Goal: Information Seeking & Learning: Find specific fact

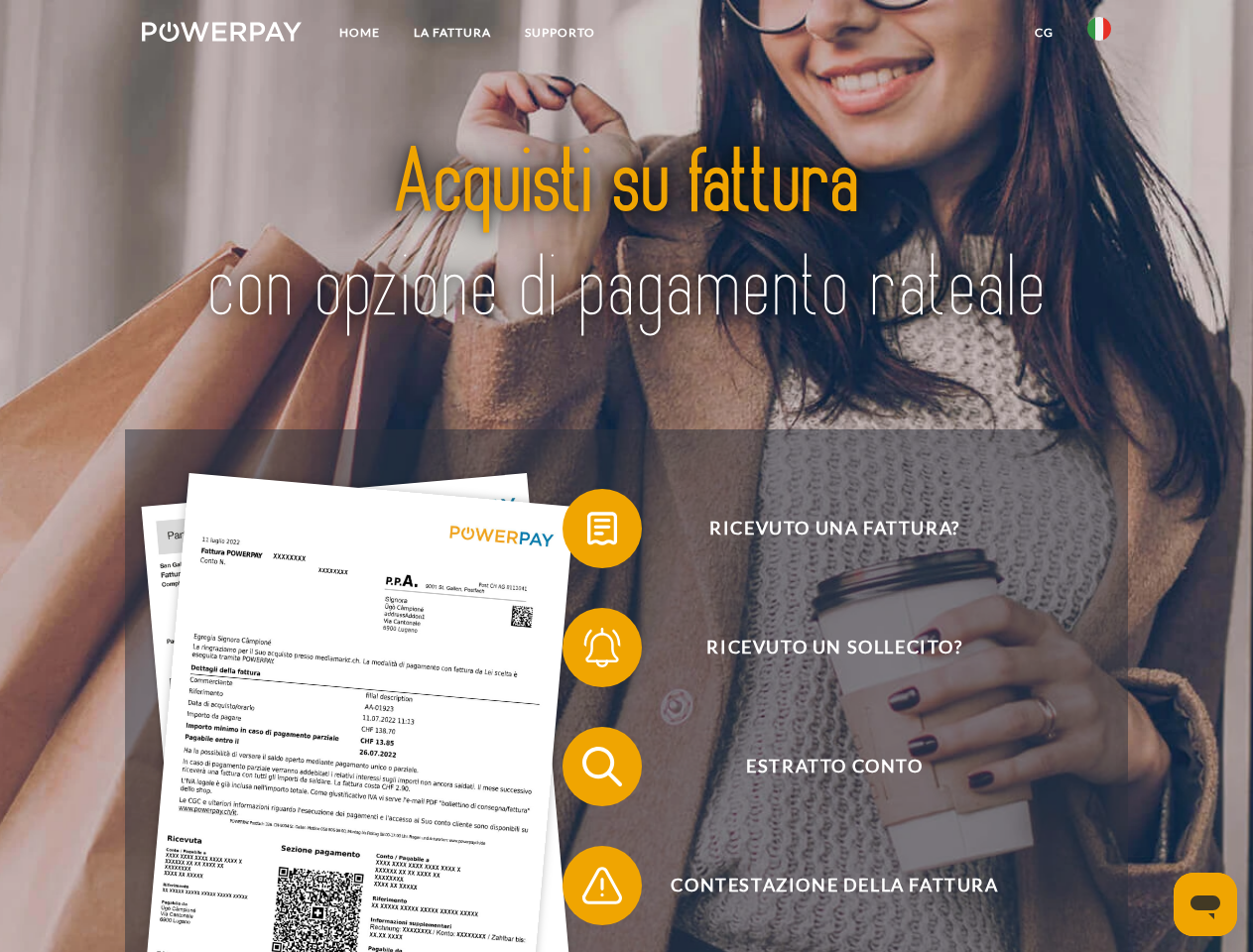
click at [221, 35] on img at bounding box center [221, 32] width 159 height 20
click at [1100, 35] on img at bounding box center [1100, 29] width 24 height 24
click at [1044, 33] on link "CG" at bounding box center [1044, 33] width 53 height 36
click at [588, 533] on span at bounding box center [573, 529] width 100 height 100
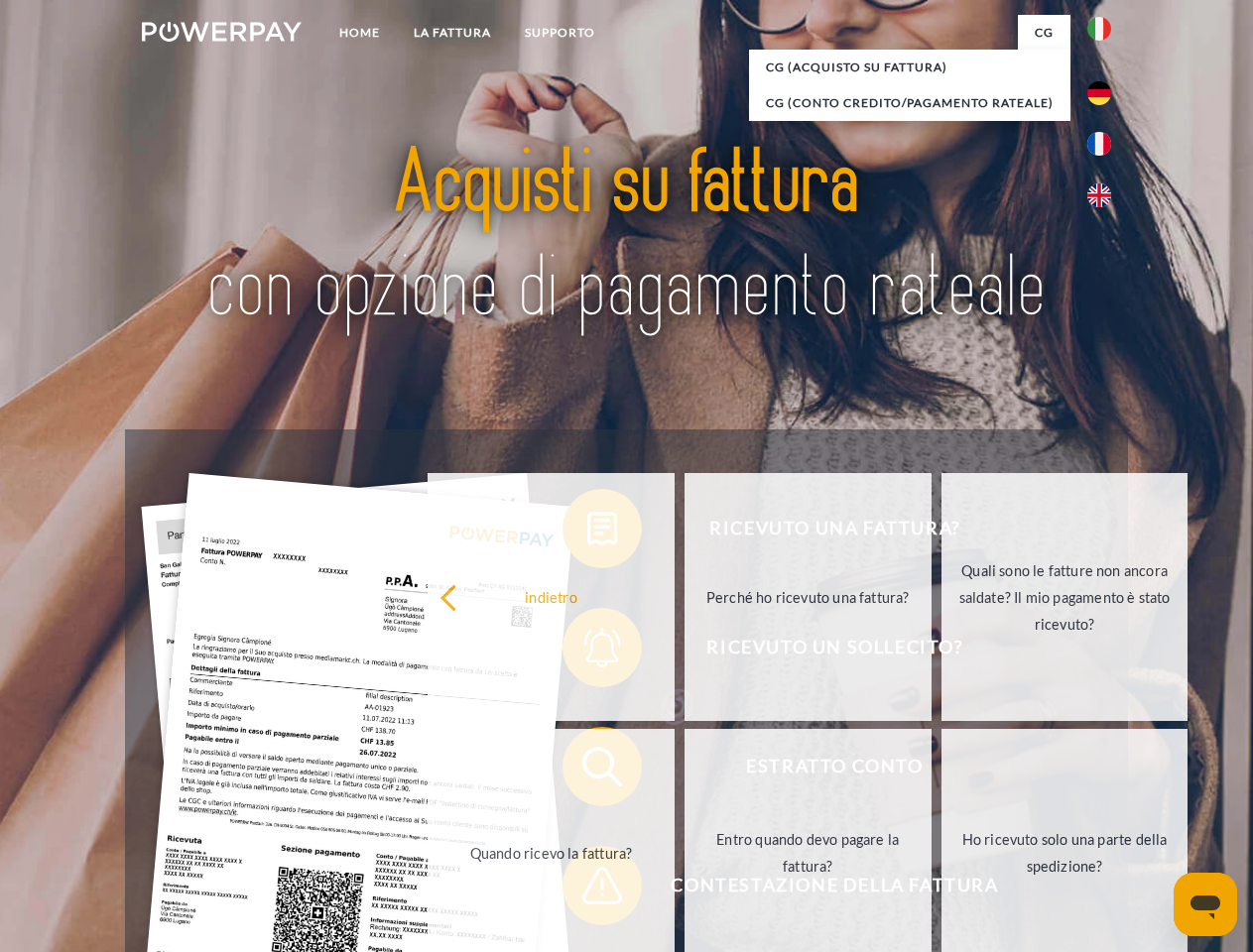
click at [588, 651] on div "Ricevuto una fattura? Ricevuto un sollecito? Estratto conto indietro" at bounding box center [626, 826] width 1002 height 794
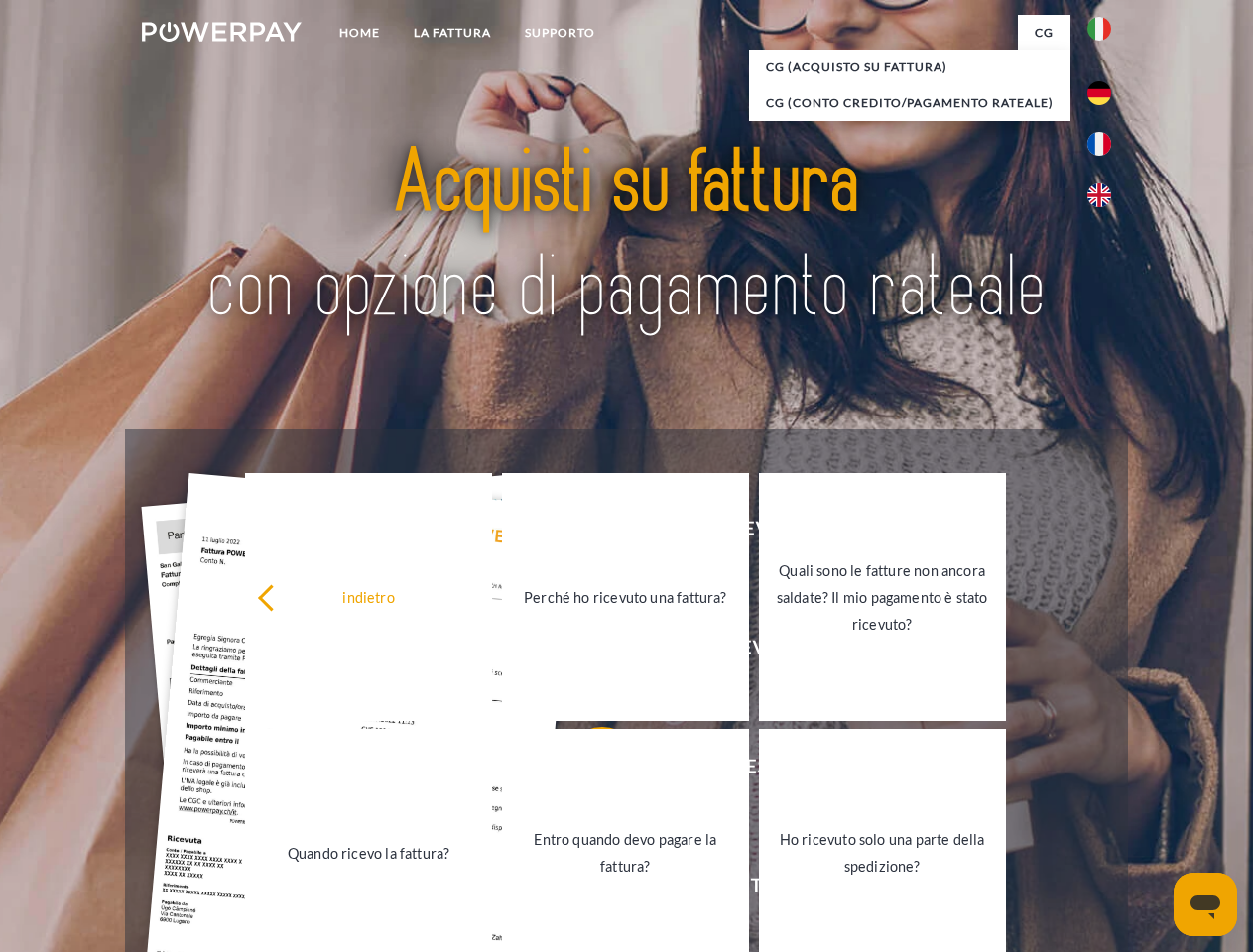
click at [588, 771] on link "Entro quando devo pagare la fattura?" at bounding box center [626, 852] width 247 height 248
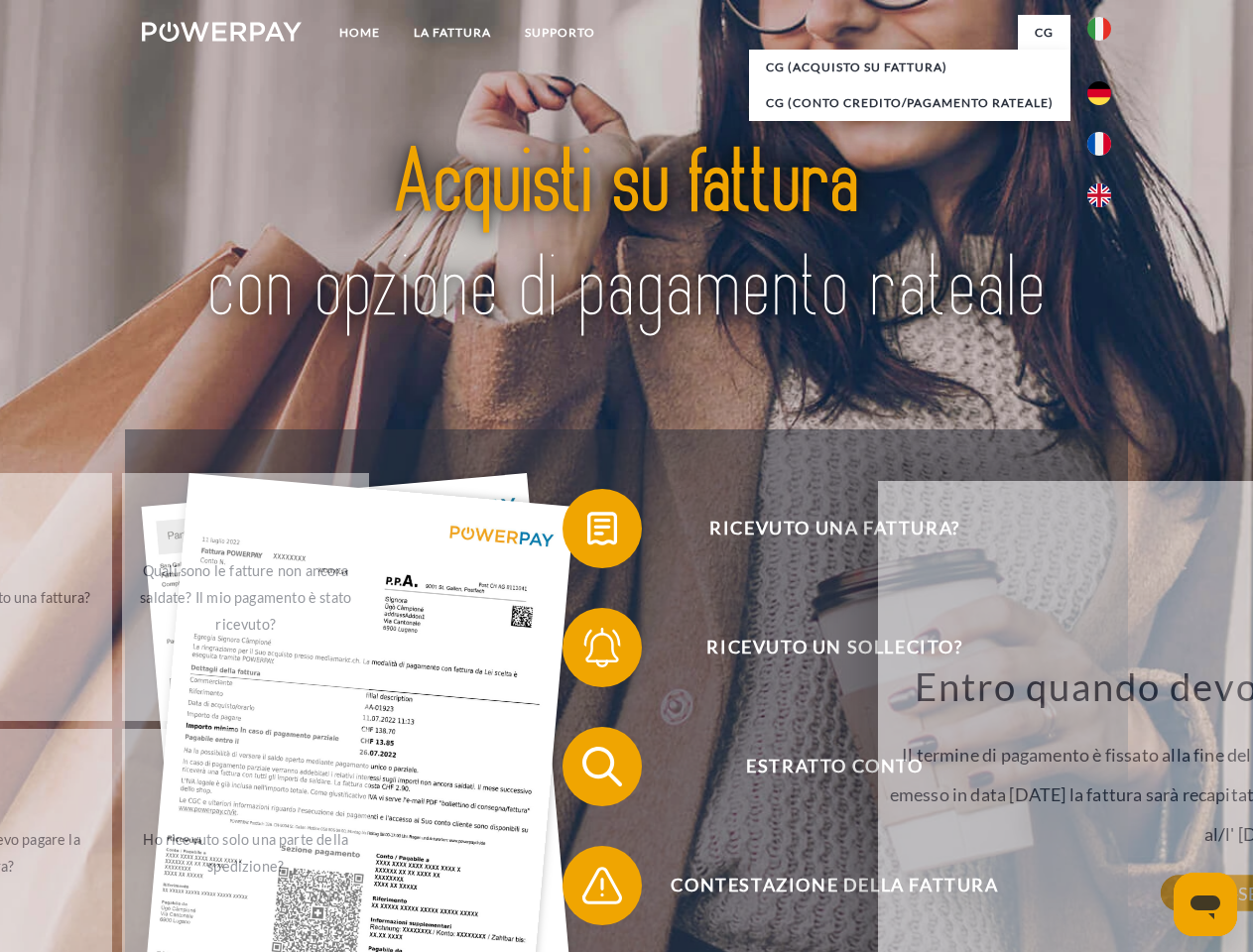
click at [588, 890] on span at bounding box center [573, 886] width 100 height 100
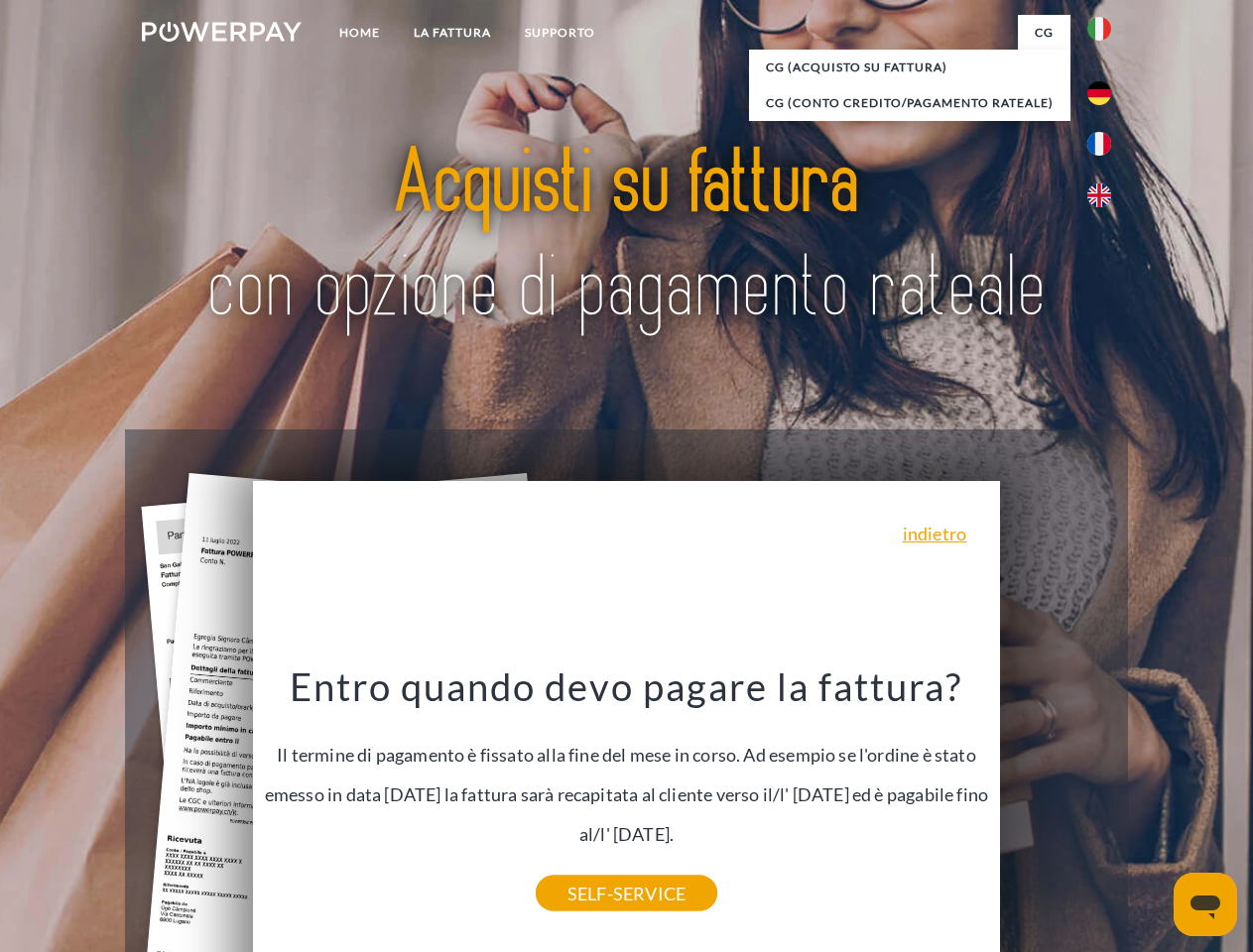
click at [1205, 904] on icon "Apri finestra di messaggistica" at bounding box center [1205, 908] width 30 height 24
